Goal: Find specific page/section: Find specific page/section

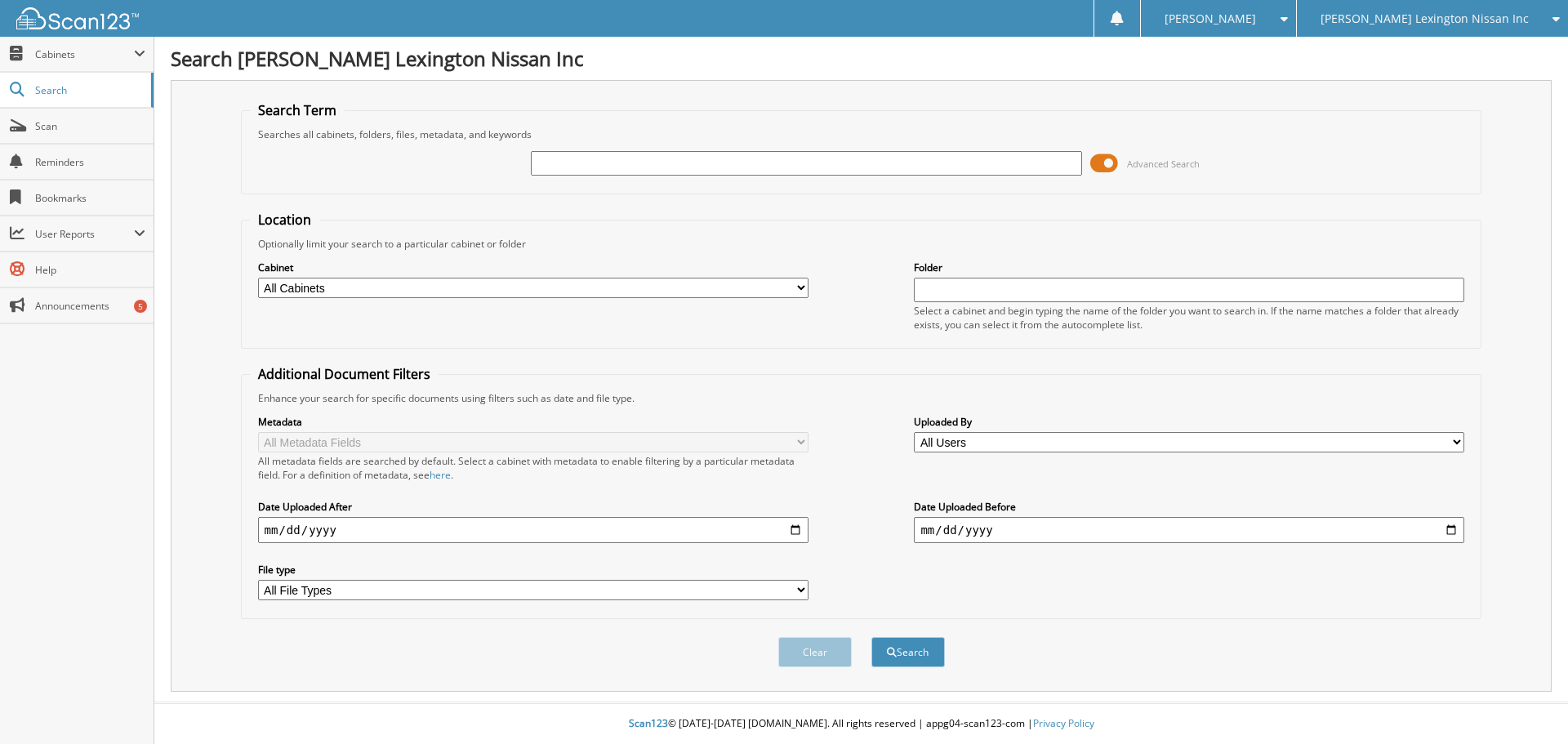
click at [1469, 27] on div "[PERSON_NAME] Lexington Nissan Inc" at bounding box center [1432, 18] width 255 height 36
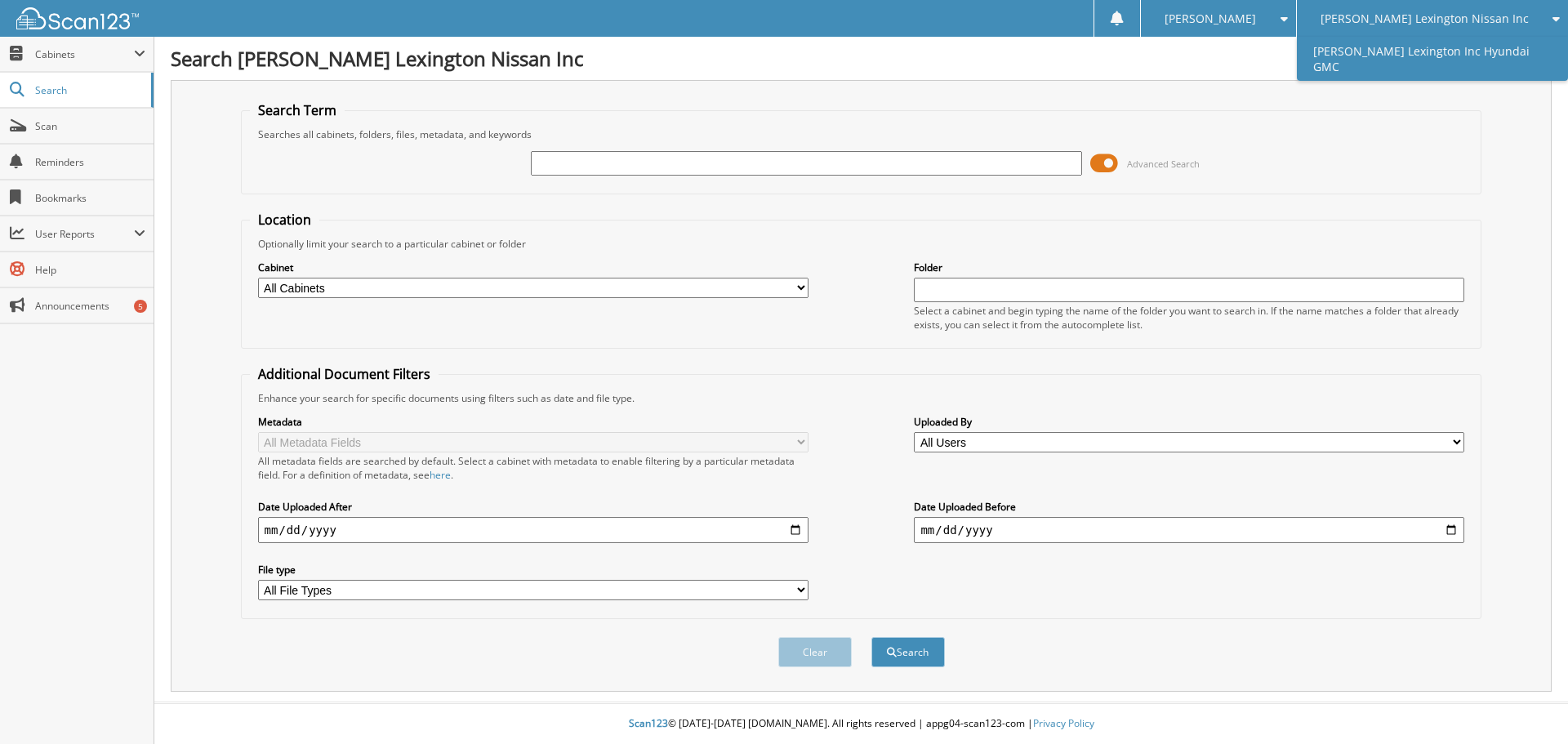
click at [1423, 59] on link "[PERSON_NAME] Lexington Inc Hyundai GMC" at bounding box center [1433, 58] width 272 height 44
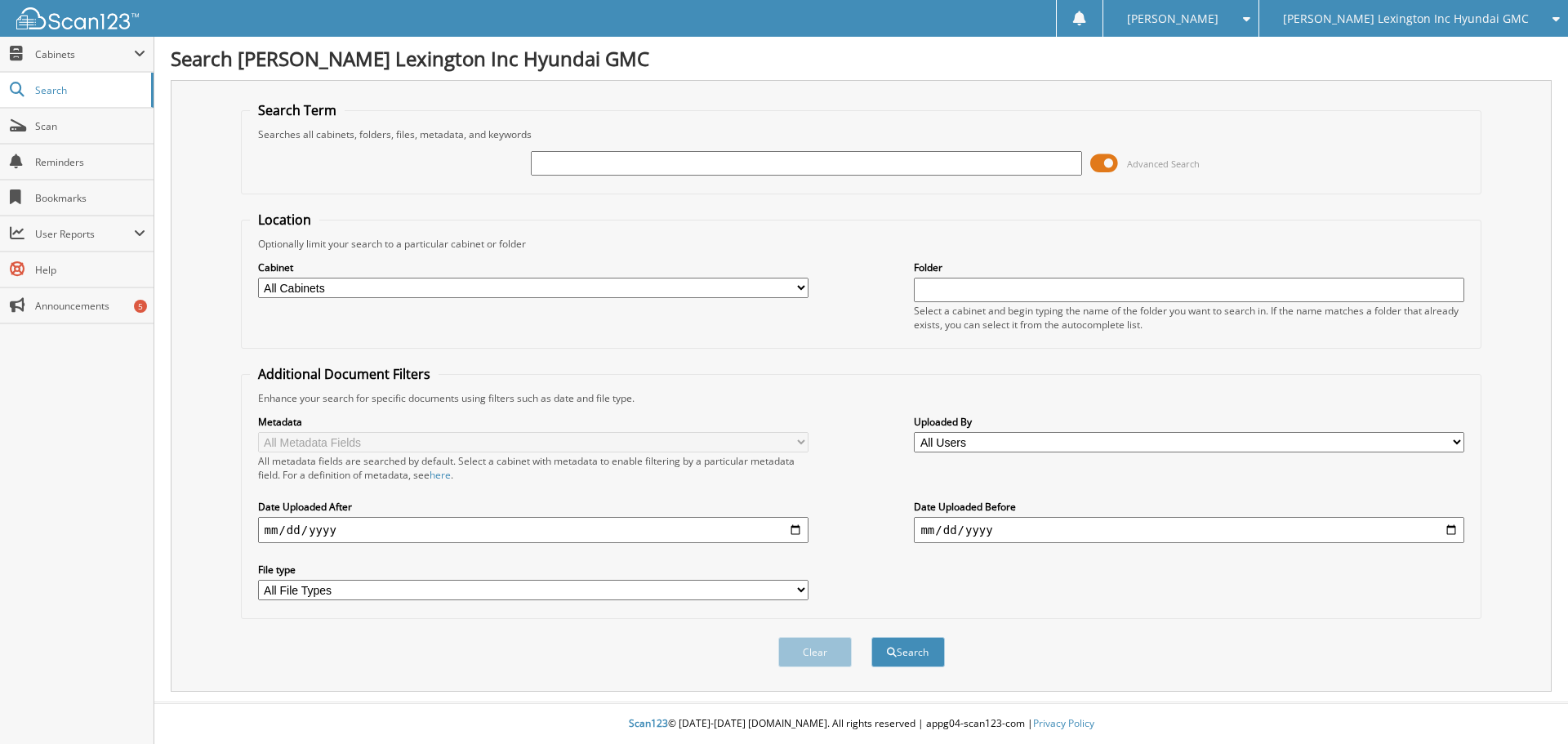
paste input "NF287078"
type input "NF287078"
click at [902, 648] on button "Search" at bounding box center [908, 652] width 74 height 30
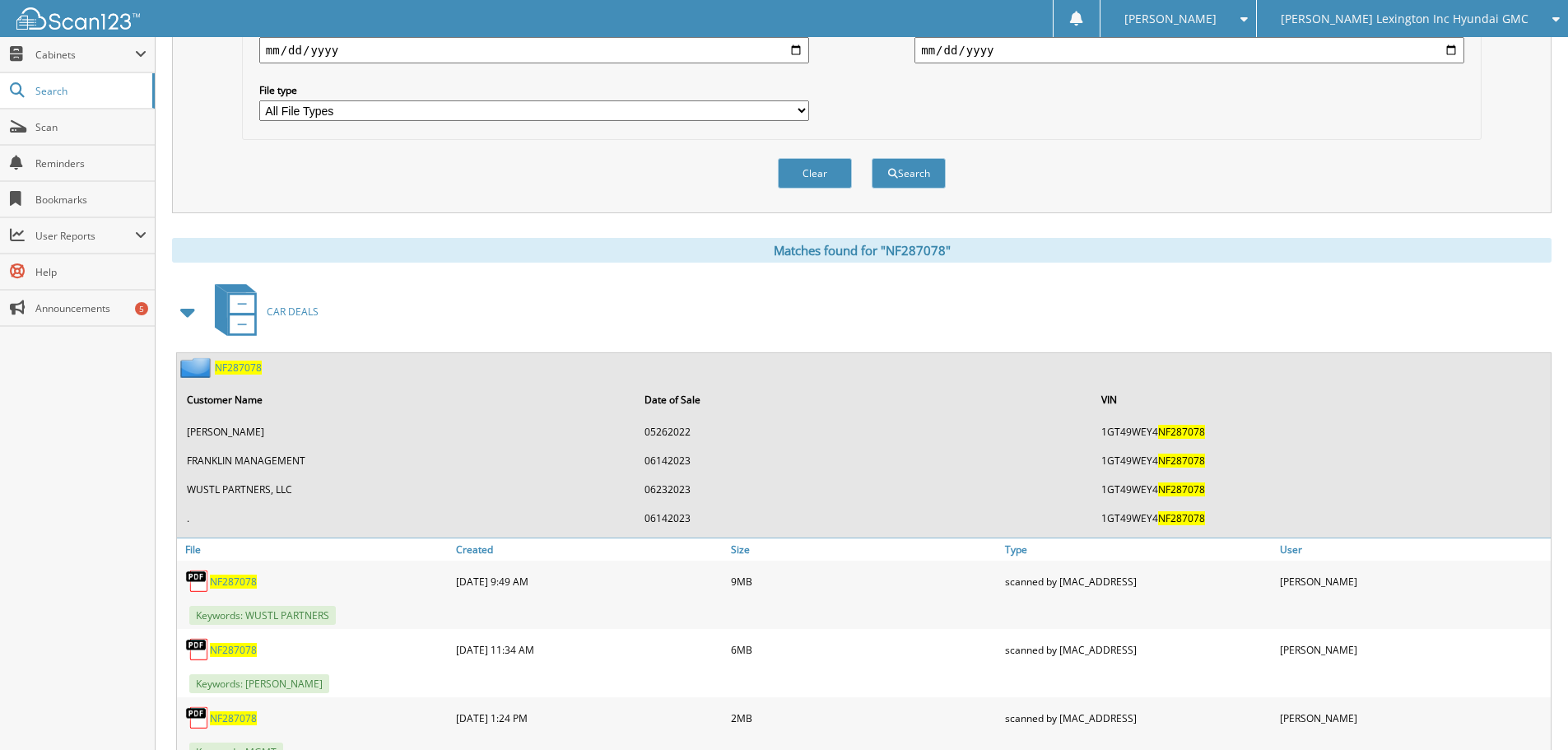
scroll to position [551, 0]
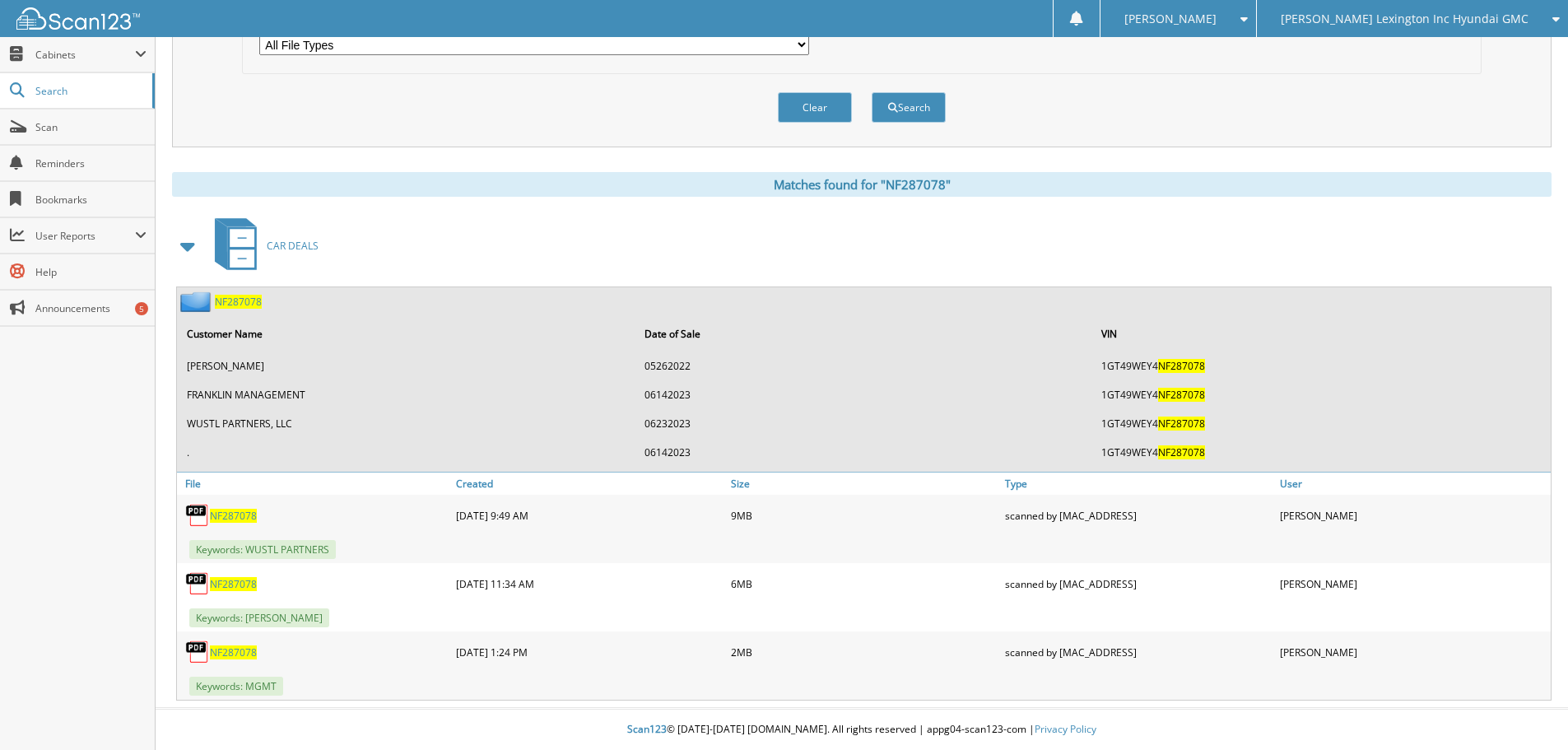
click at [226, 513] on span "NF287078" at bounding box center [234, 516] width 47 height 14
